Goal: Complete application form

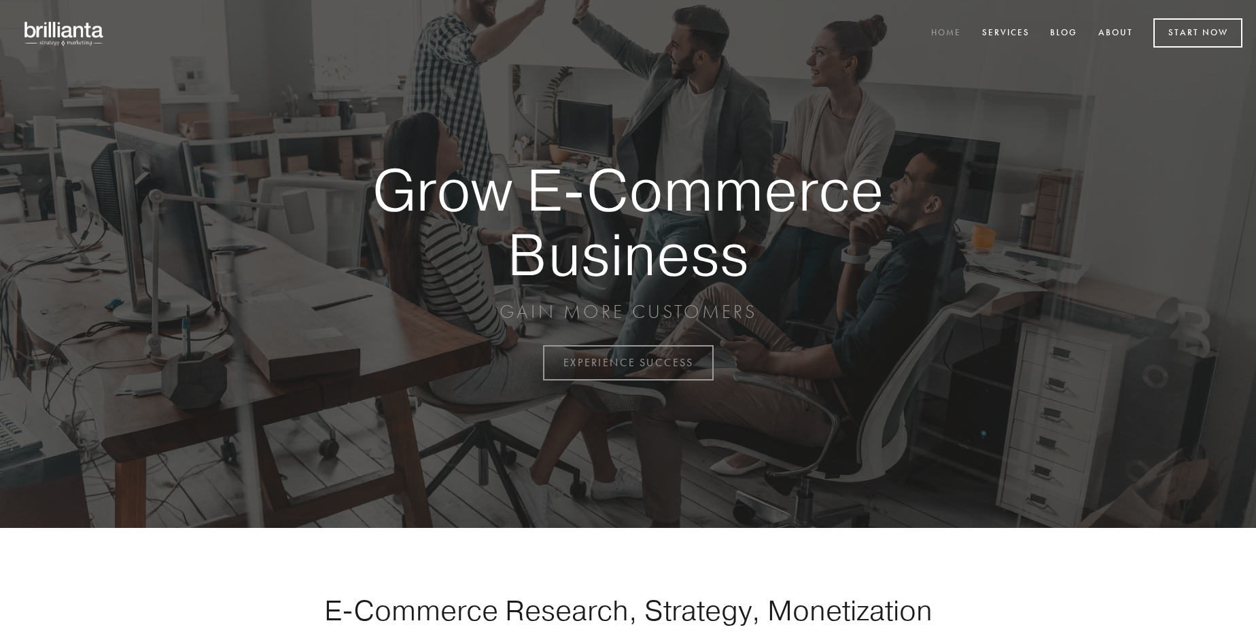
scroll to position [3562, 0]
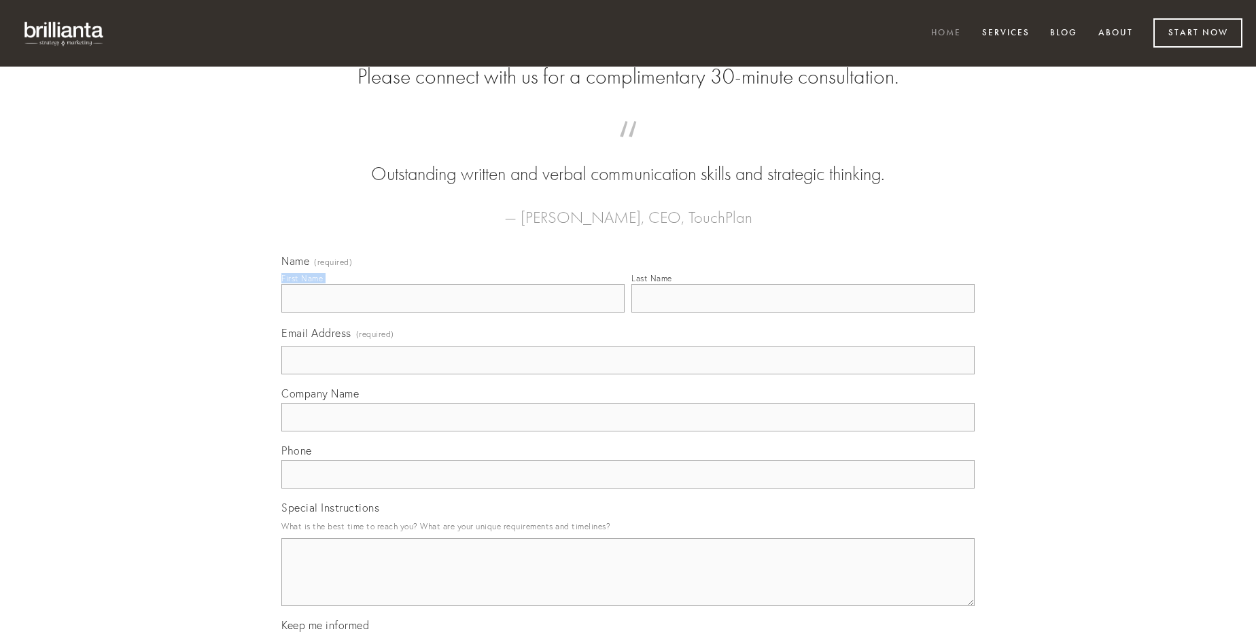
type input "[PERSON_NAME]"
click at [802, 313] on input "Last Name" at bounding box center [802, 298] width 343 height 29
type input "[PERSON_NAME]"
click at [628, 374] on input "Email Address (required)" at bounding box center [627, 360] width 693 height 29
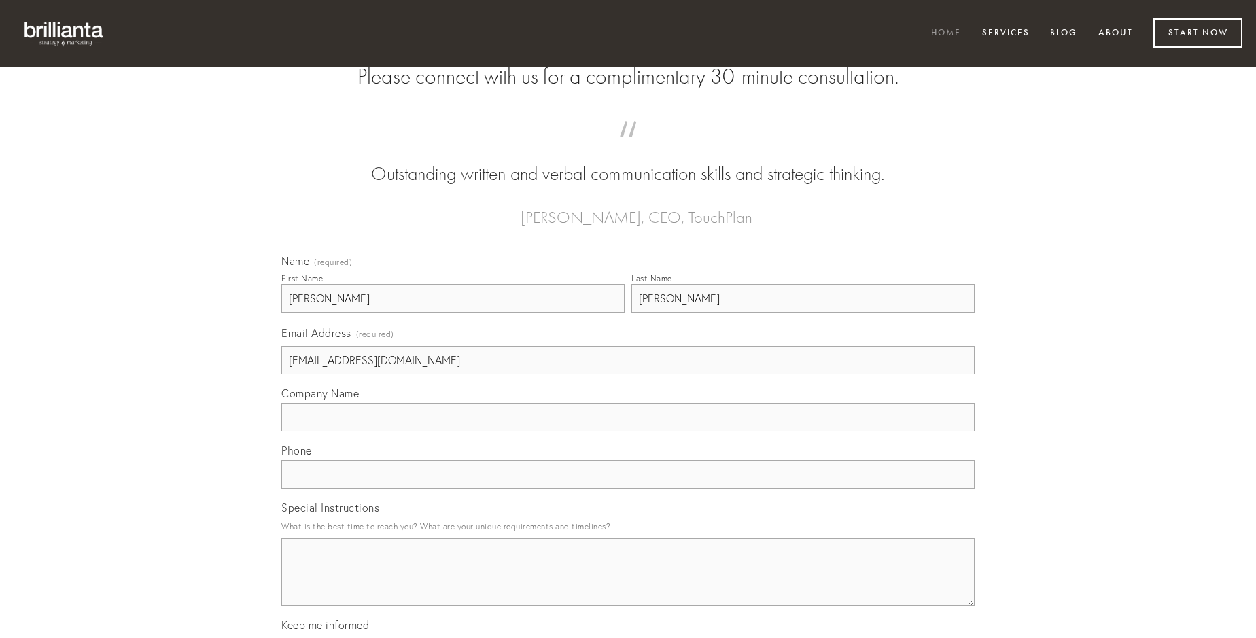
type input "[EMAIL_ADDRESS][DOMAIN_NAME]"
click at [628, 431] on input "Company Name" at bounding box center [627, 417] width 693 height 29
type input "est"
click at [628, 489] on input "text" at bounding box center [627, 474] width 693 height 29
click at [628, 584] on textarea "Special Instructions" at bounding box center [627, 572] width 693 height 68
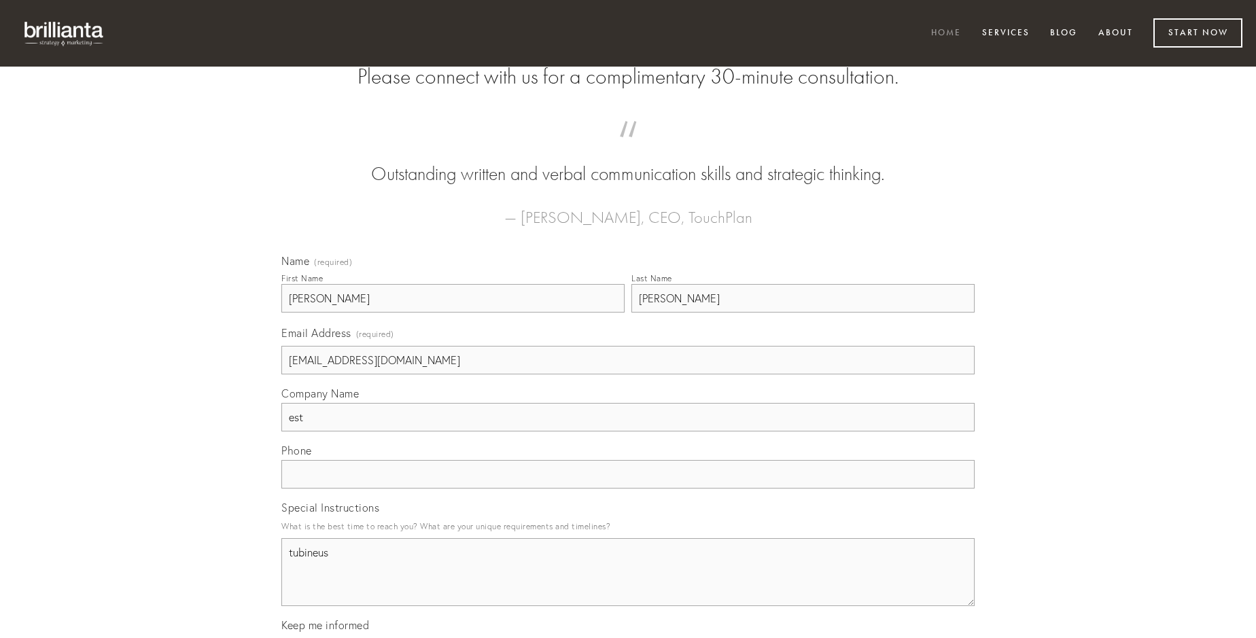
type textarea "tubineus"
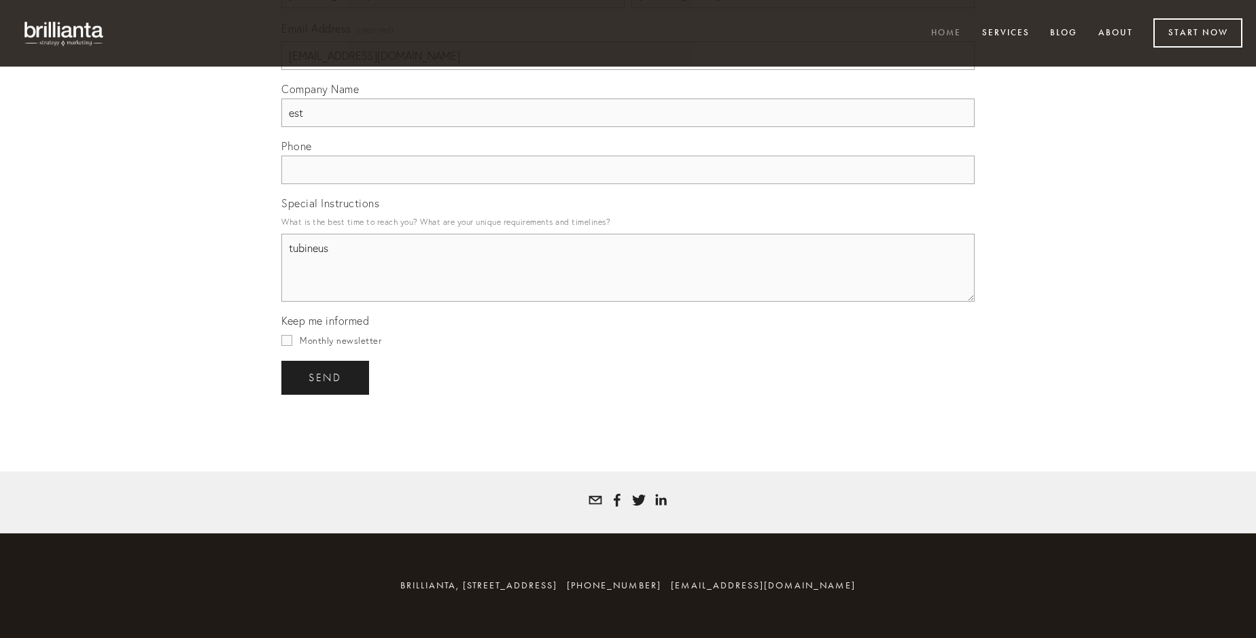
click at [326, 377] on span "send" at bounding box center [324, 378] width 33 height 12
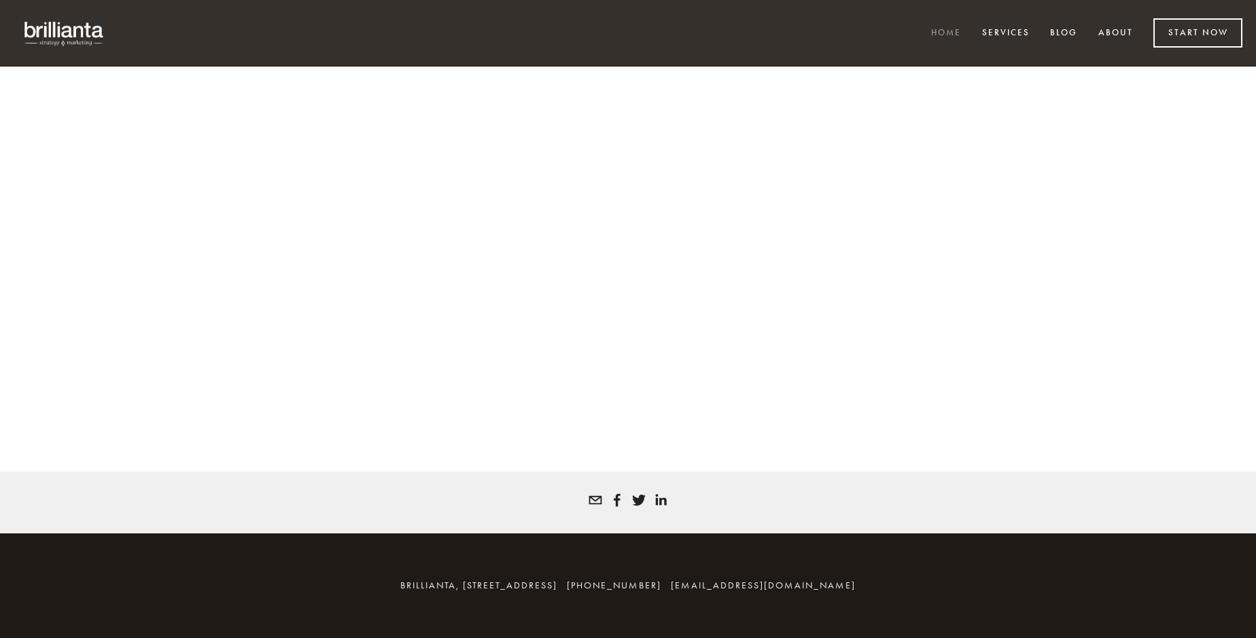
scroll to position [3543, 0]
